Goal: Transaction & Acquisition: Purchase product/service

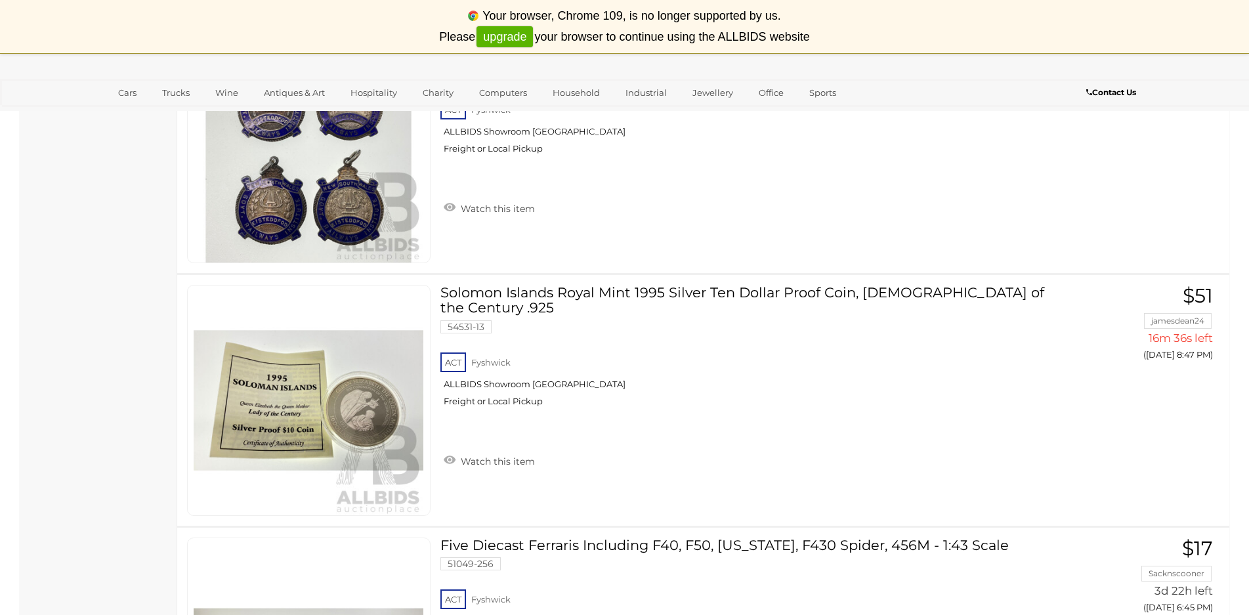
scroll to position [5118, 0]
click at [356, 402] on img at bounding box center [309, 401] width 230 height 230
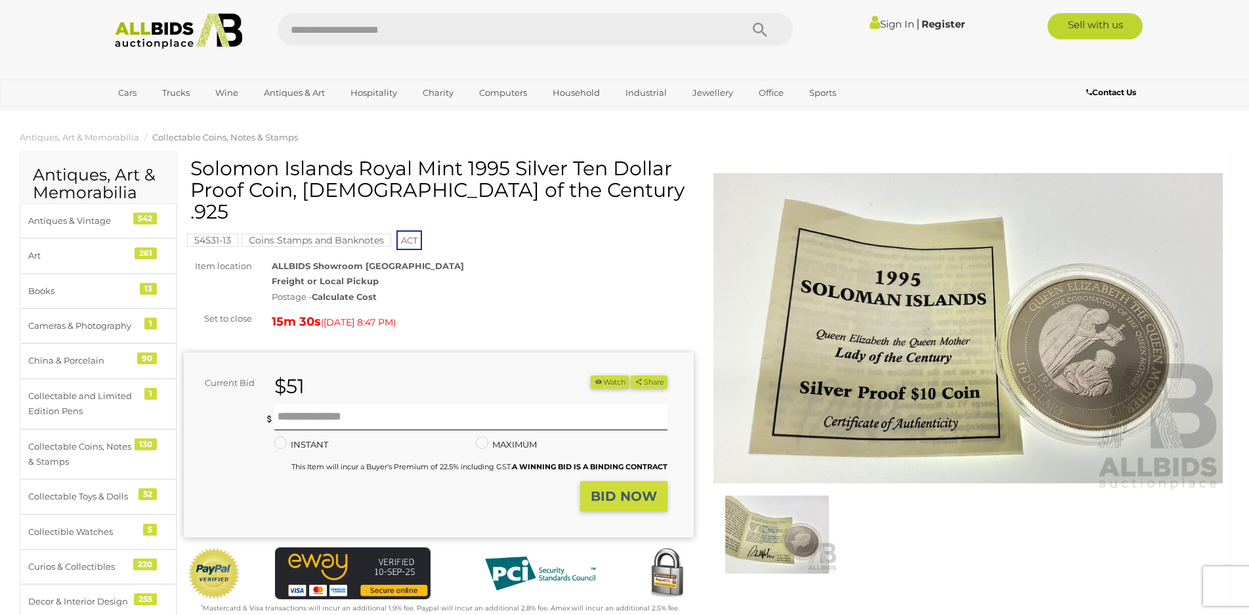
click at [913, 347] on img at bounding box center [968, 328] width 510 height 328
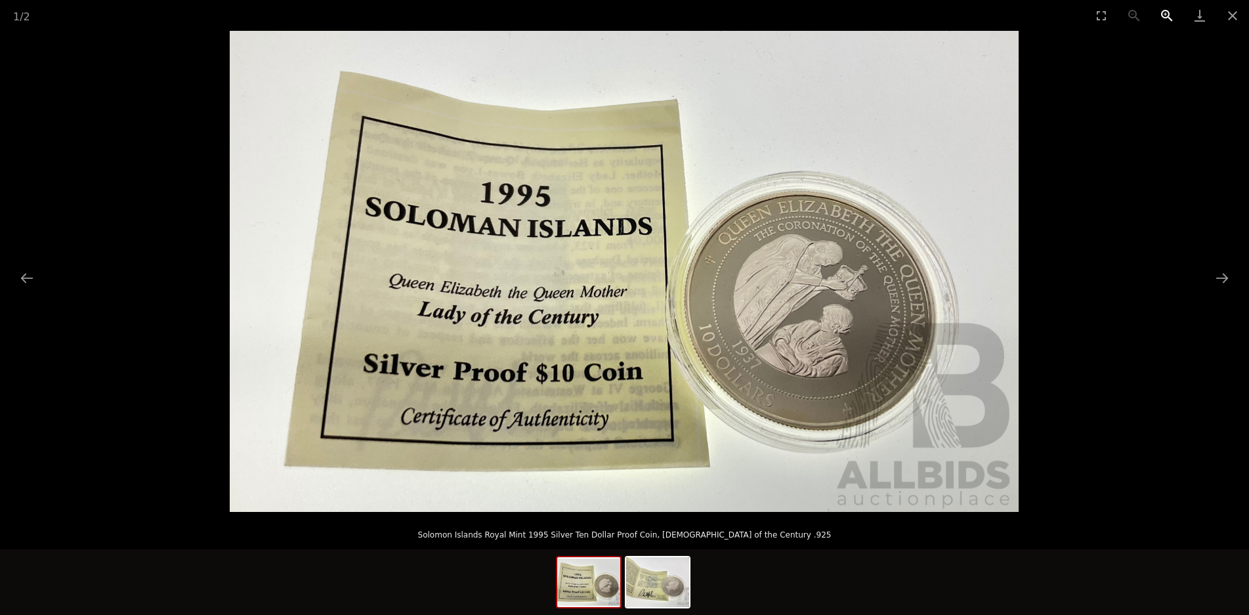
click at [1159, 14] on button "Zoom in" at bounding box center [1166, 15] width 33 height 31
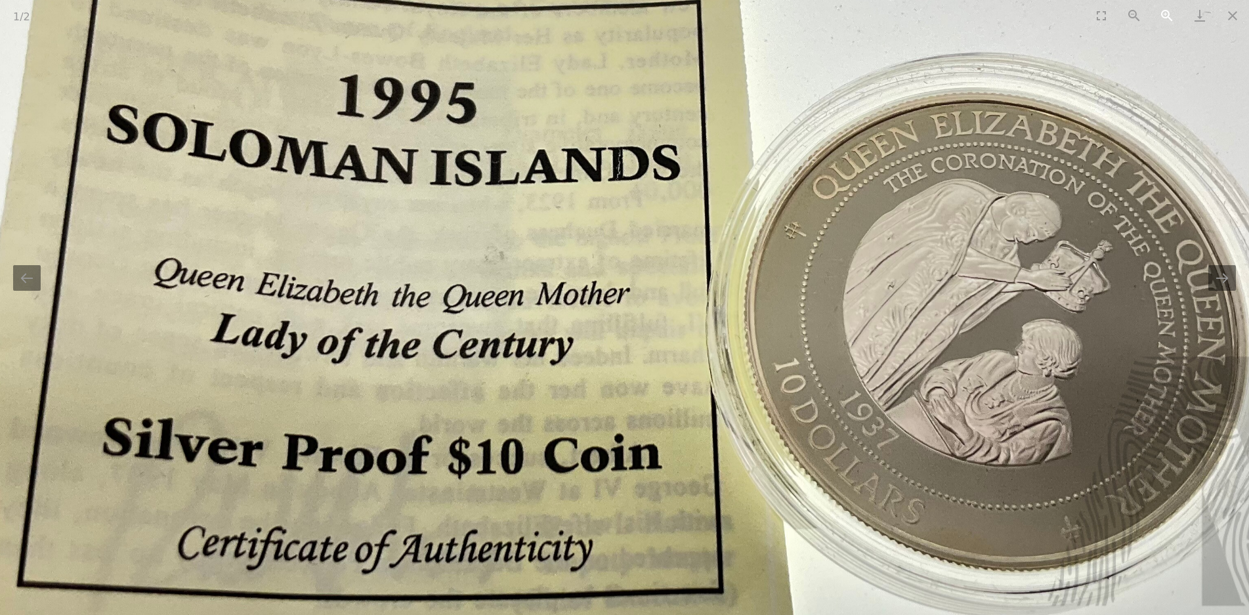
click at [1163, 17] on button "Zoom in" at bounding box center [1166, 15] width 33 height 31
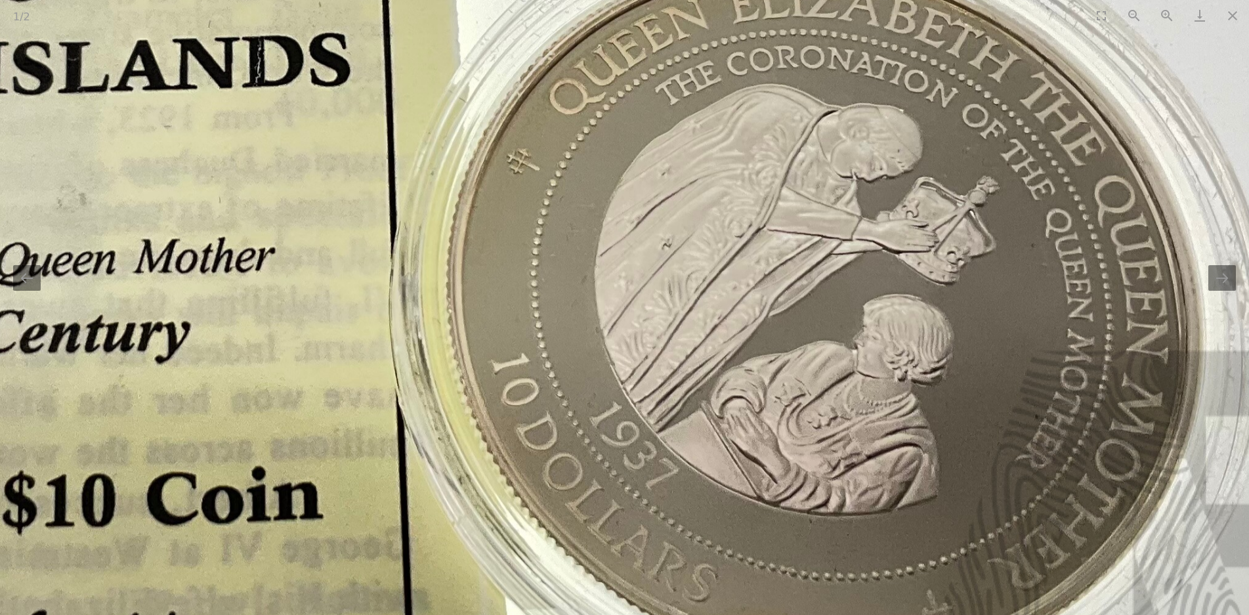
drag, startPoint x: 933, startPoint y: 406, endPoint x: 575, endPoint y: 366, distance: 359.8
click at [575, 366] on img at bounding box center [266, 195] width 2367 height 1443
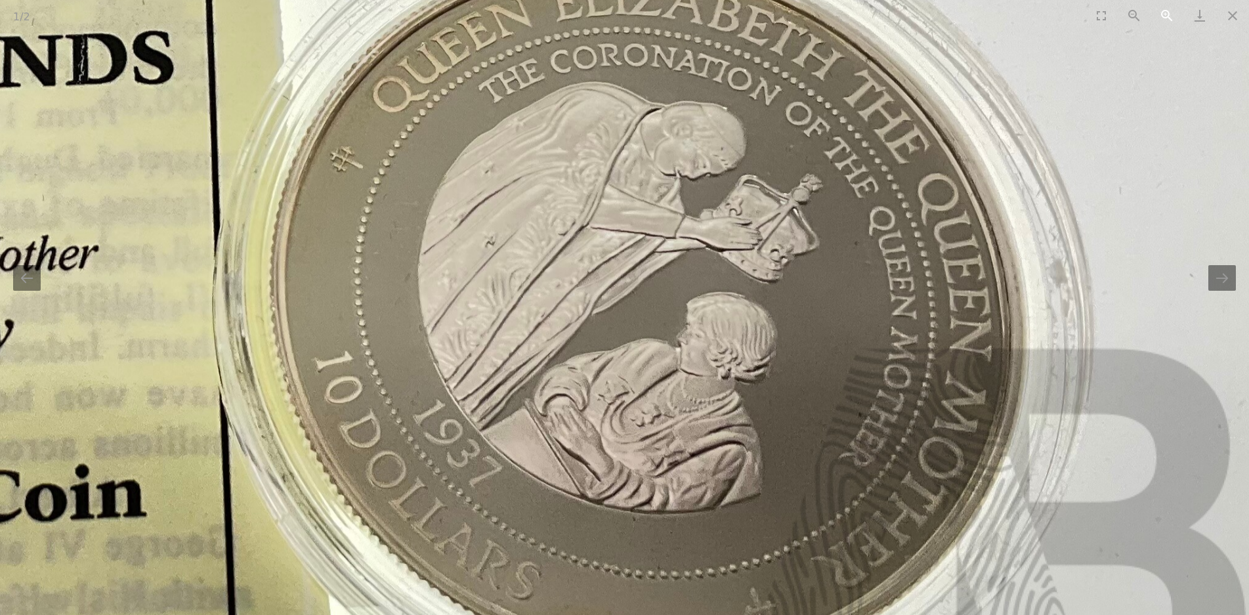
click at [1164, 12] on button "Zoom in" at bounding box center [1166, 15] width 33 height 31
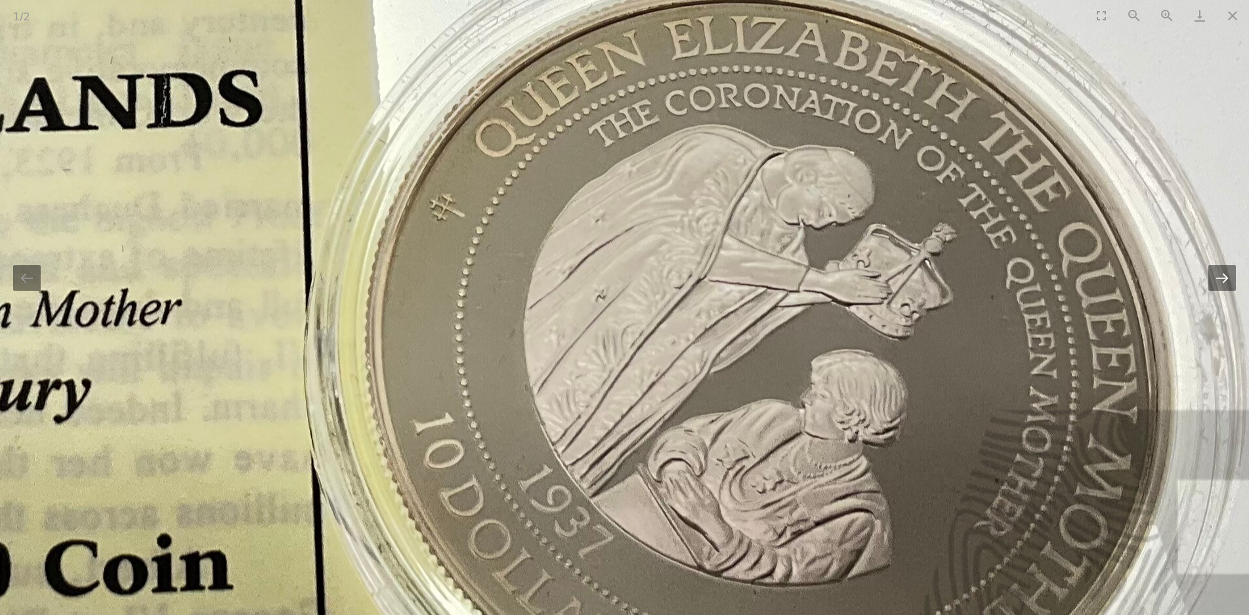
click at [1227, 286] on button "Next slide" at bounding box center [1222, 278] width 28 height 26
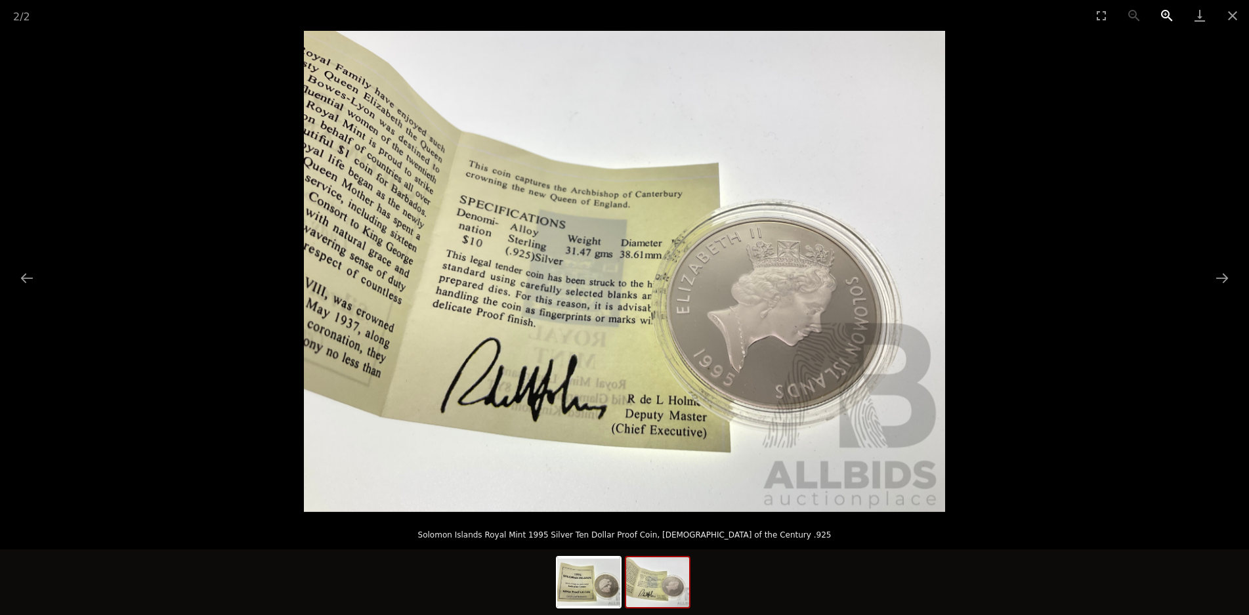
click at [1163, 12] on button "Zoom in" at bounding box center [1166, 15] width 33 height 31
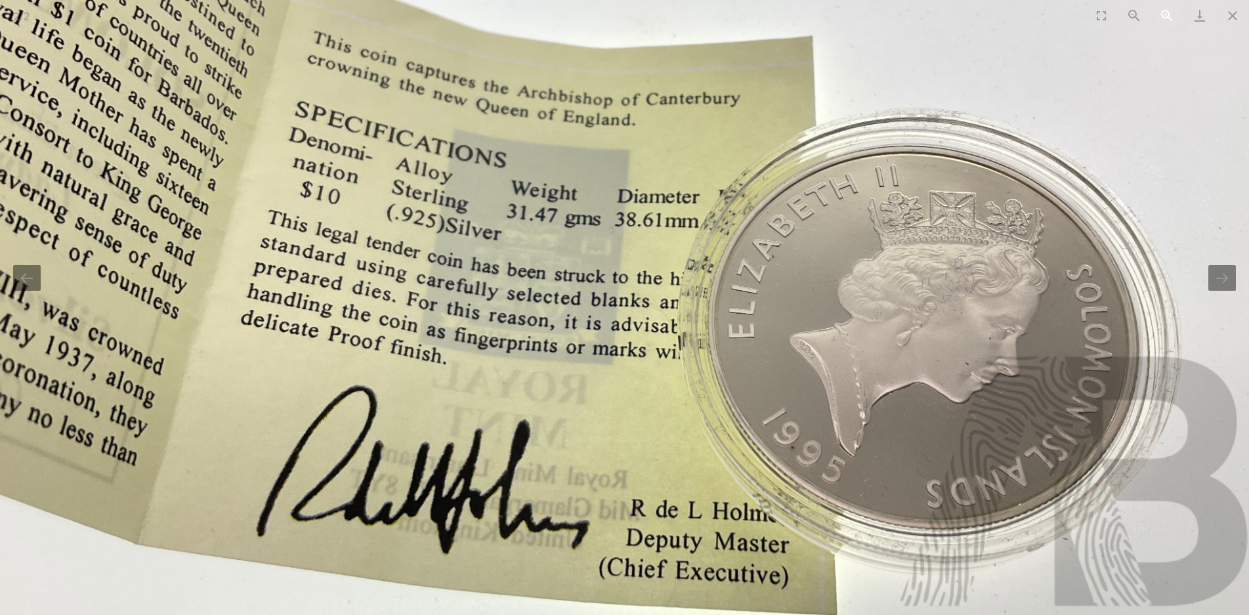
click at [1163, 12] on button "Zoom in" at bounding box center [1166, 15] width 33 height 31
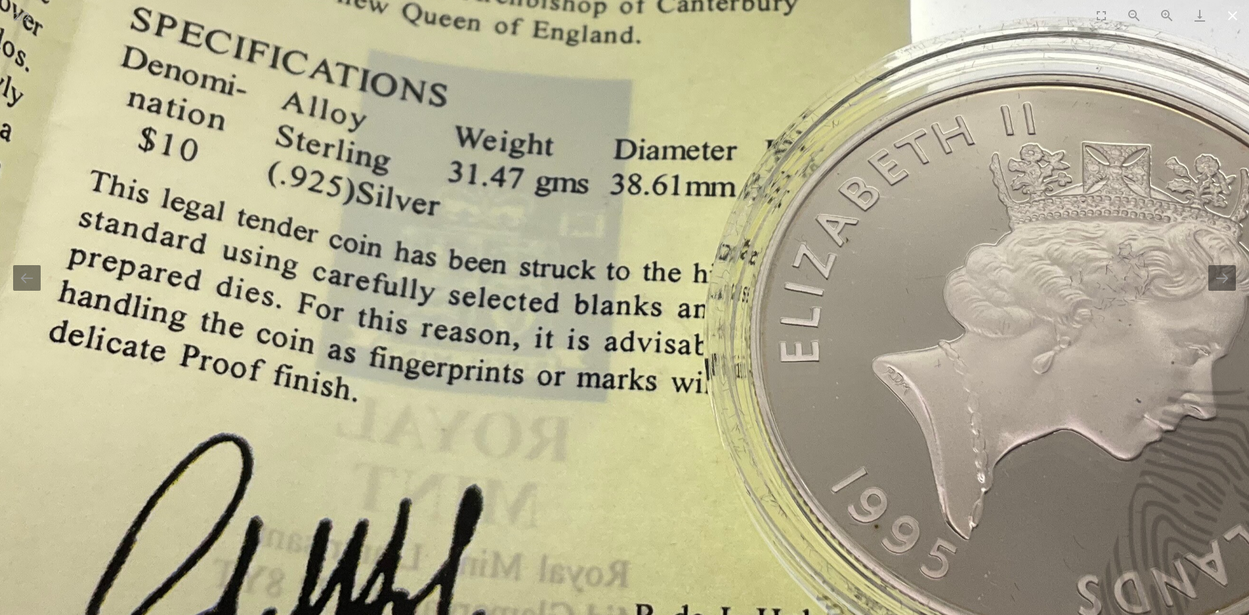
click at [1233, 14] on button "Close gallery" at bounding box center [1232, 15] width 33 height 31
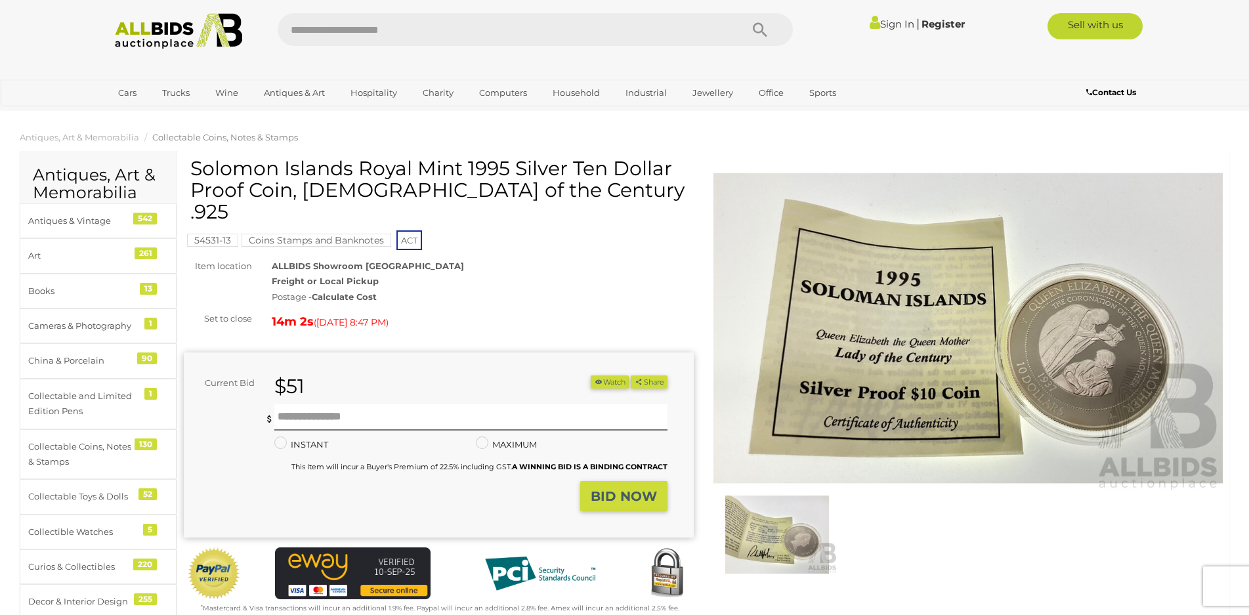
click at [888, 25] on link "Sign In" at bounding box center [891, 24] width 45 height 12
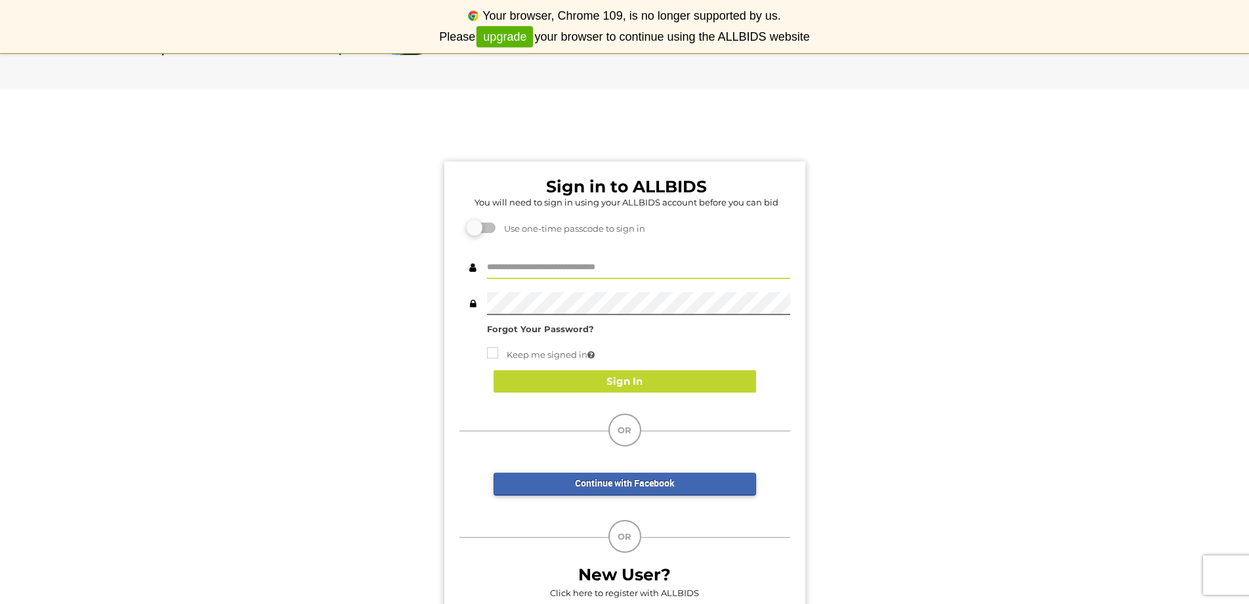
click at [692, 270] on input "text" at bounding box center [638, 267] width 303 height 23
type input "***"
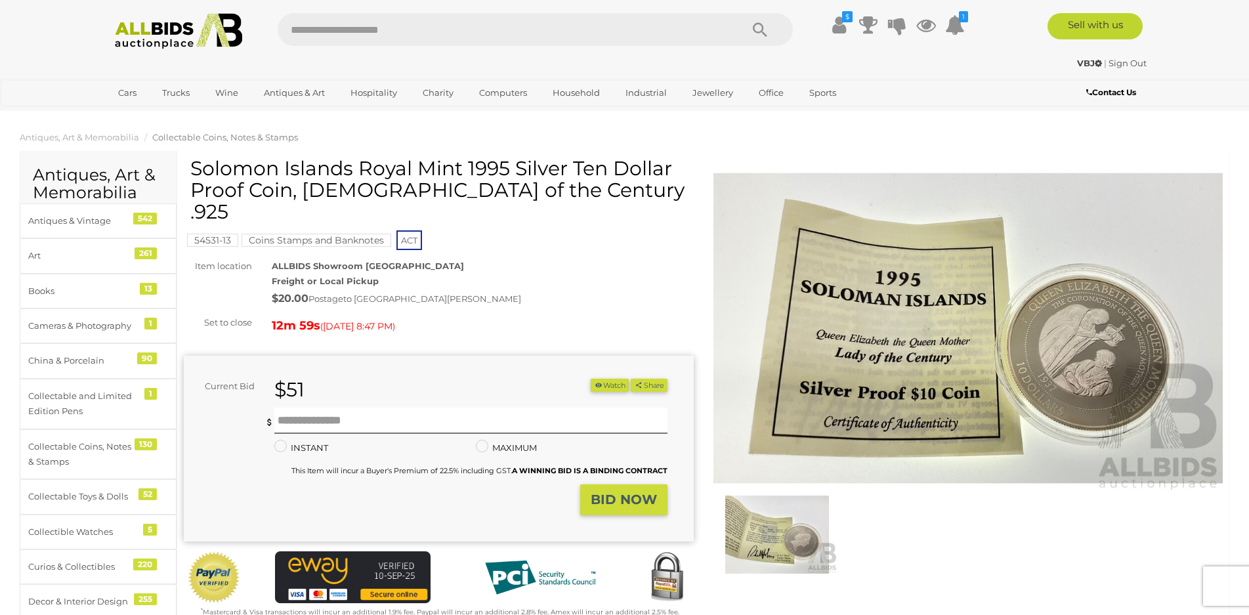
click at [619, 491] on strong "BID NOW" at bounding box center [624, 499] width 66 height 16
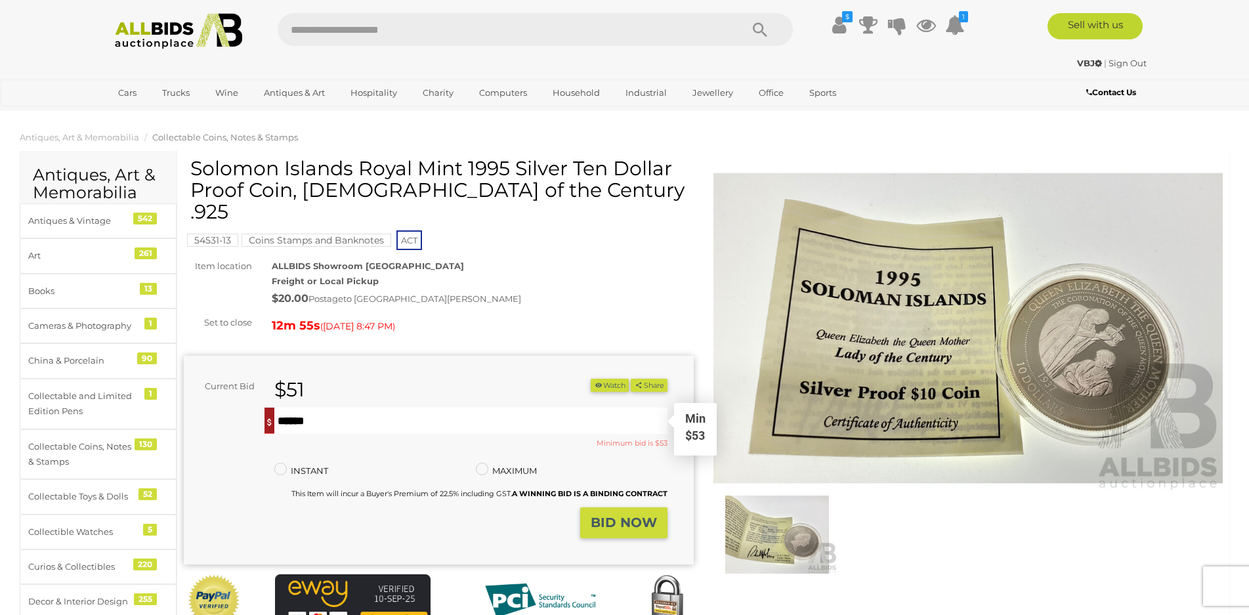
click at [364, 407] on input "text" at bounding box center [470, 420] width 393 height 26
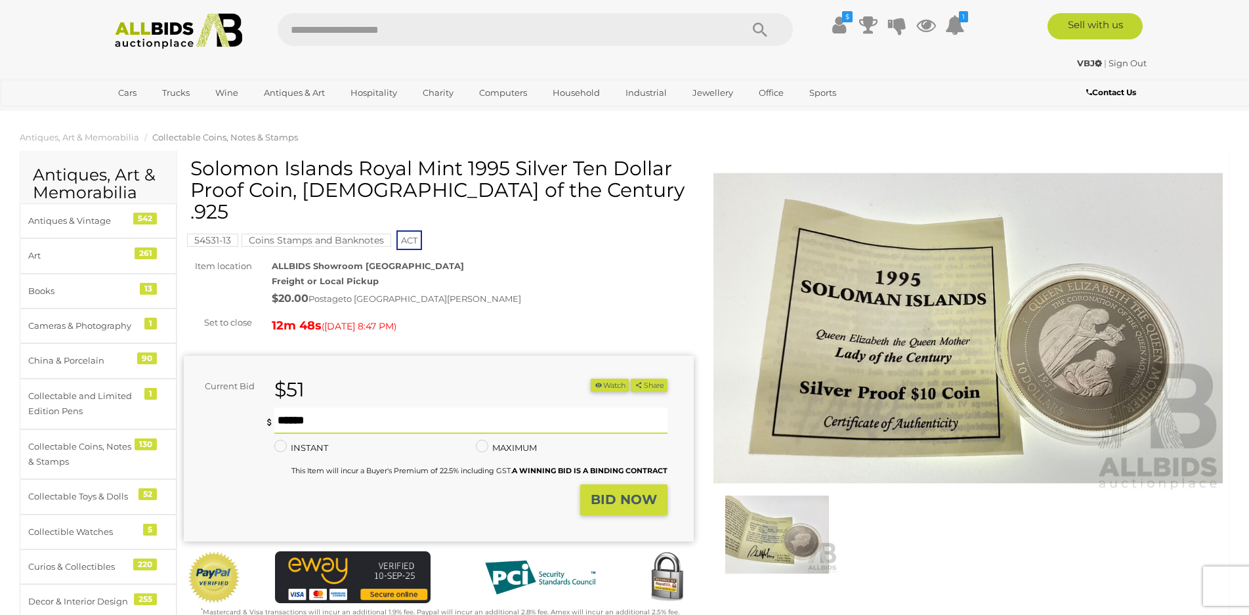
type input "***"
click at [622, 491] on strong "BID NOW" at bounding box center [624, 499] width 66 height 16
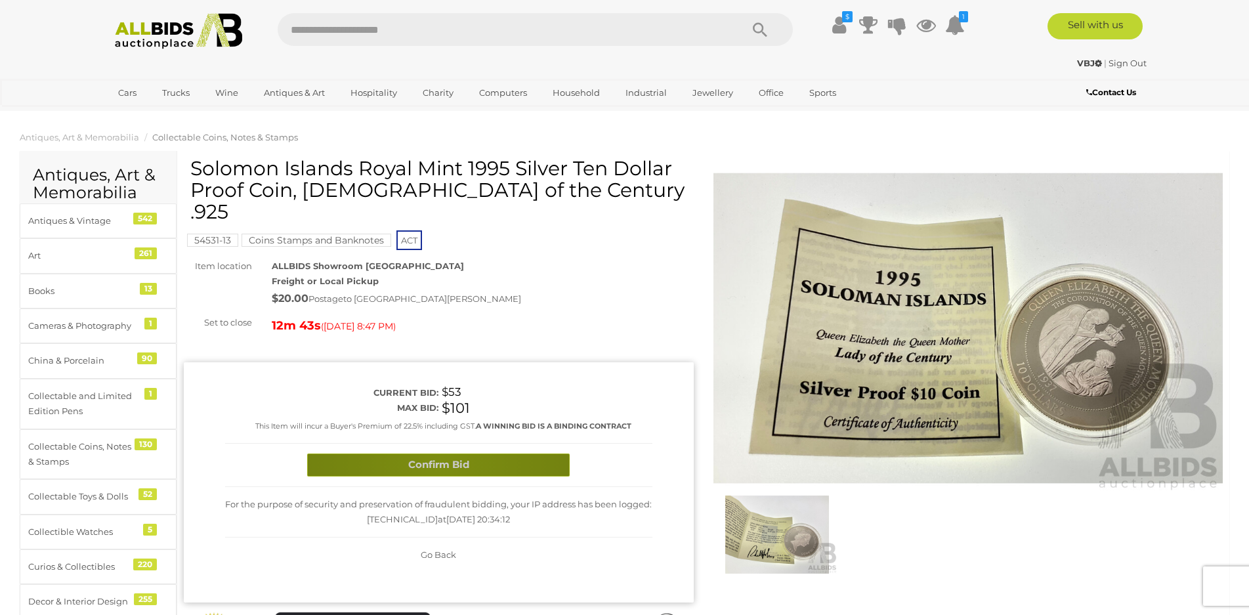
click at [438, 453] on button "Confirm Bid" at bounding box center [438, 464] width 262 height 23
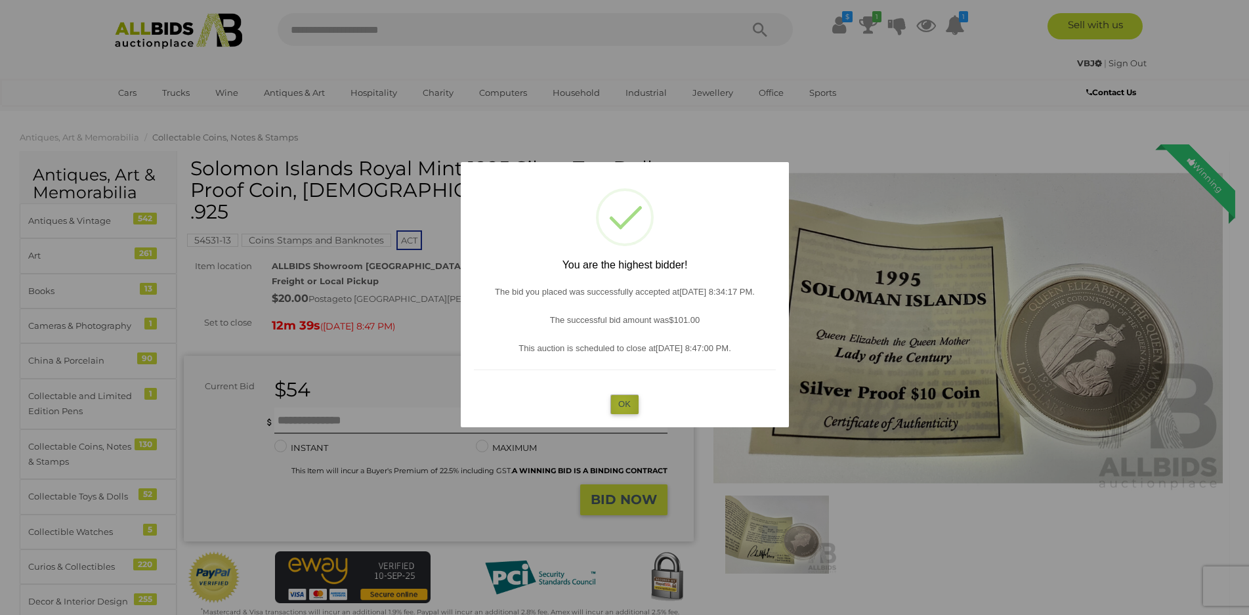
click at [622, 404] on button "OK" at bounding box center [624, 403] width 28 height 19
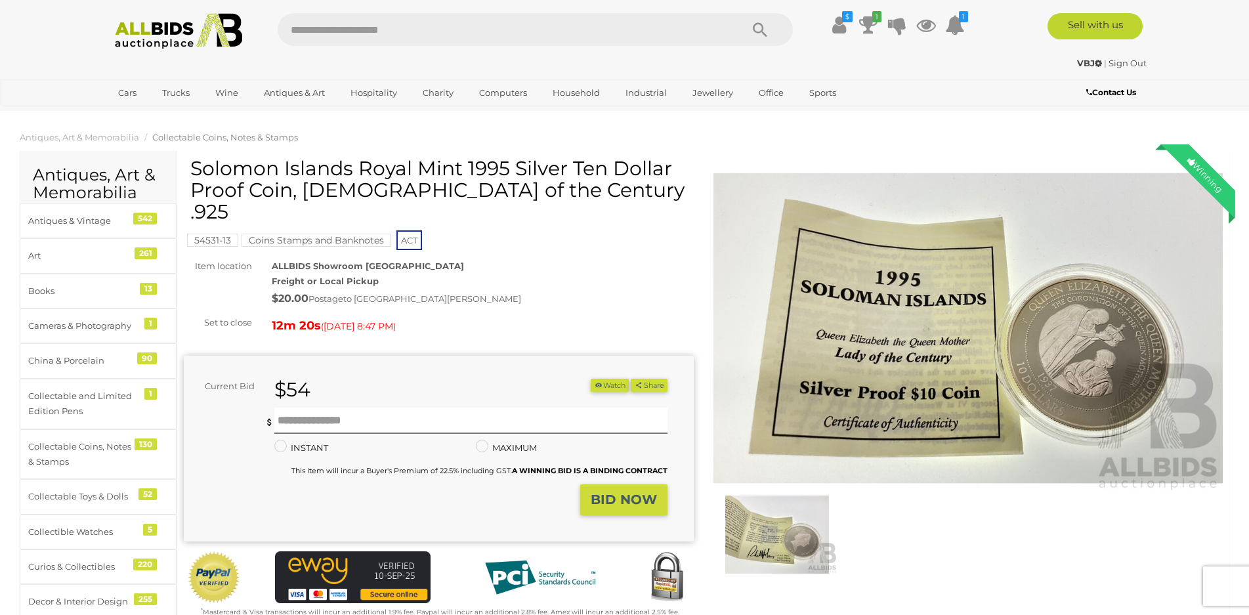
click at [1121, 63] on link "Sign Out" at bounding box center [1127, 63] width 38 height 10
